Goal: Information Seeking & Learning: Learn about a topic

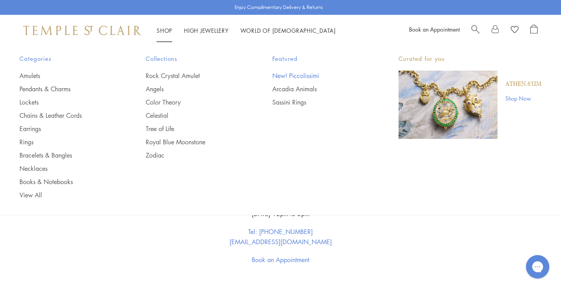
click at [310, 74] on link "New! Piccolissimi" at bounding box center [319, 75] width 95 height 9
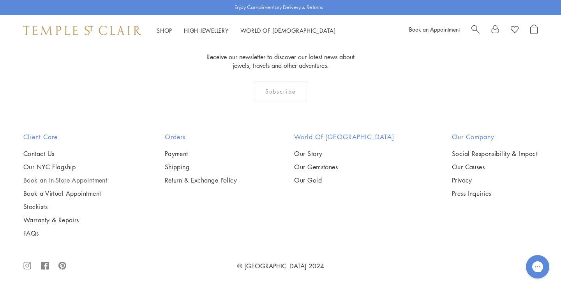
scroll to position [2088, 0]
click at [46, 237] on link "FAQs" at bounding box center [65, 233] width 84 height 9
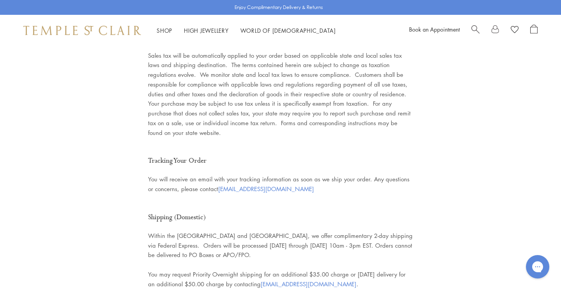
scroll to position [1213, 0]
